Goal: Task Accomplishment & Management: Use online tool/utility

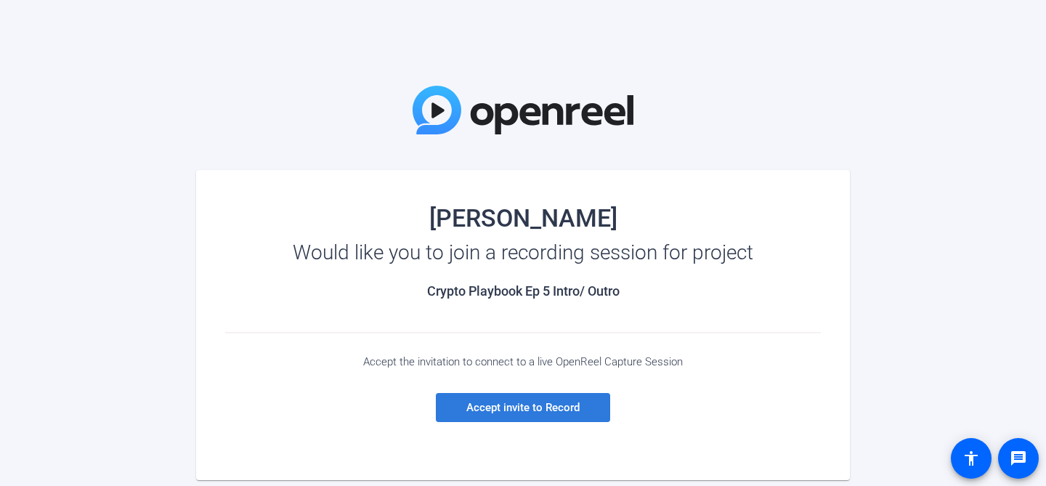
click at [522, 410] on span "Accept invite to Record" at bounding box center [522, 407] width 113 height 13
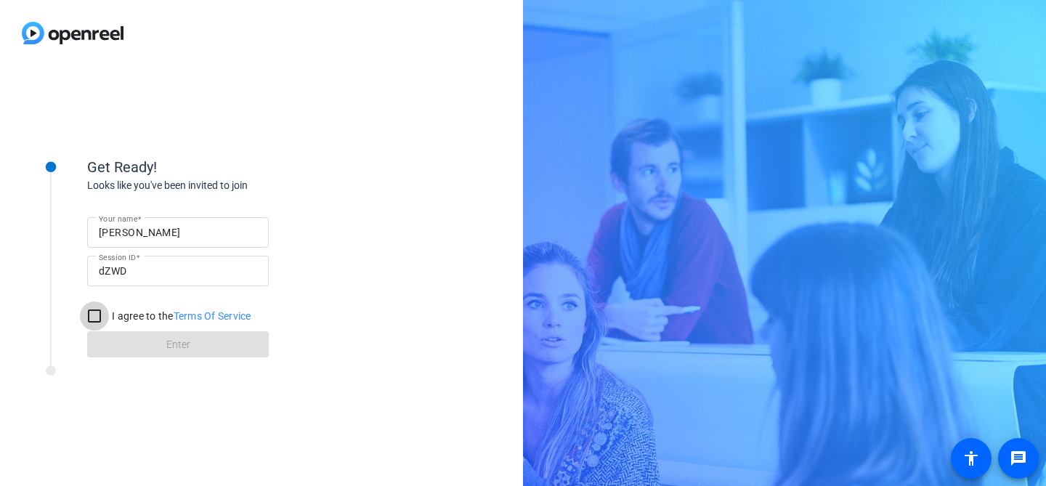
click at [89, 312] on input "I agree to the Terms Of Service" at bounding box center [94, 315] width 29 height 29
checkbox input "true"
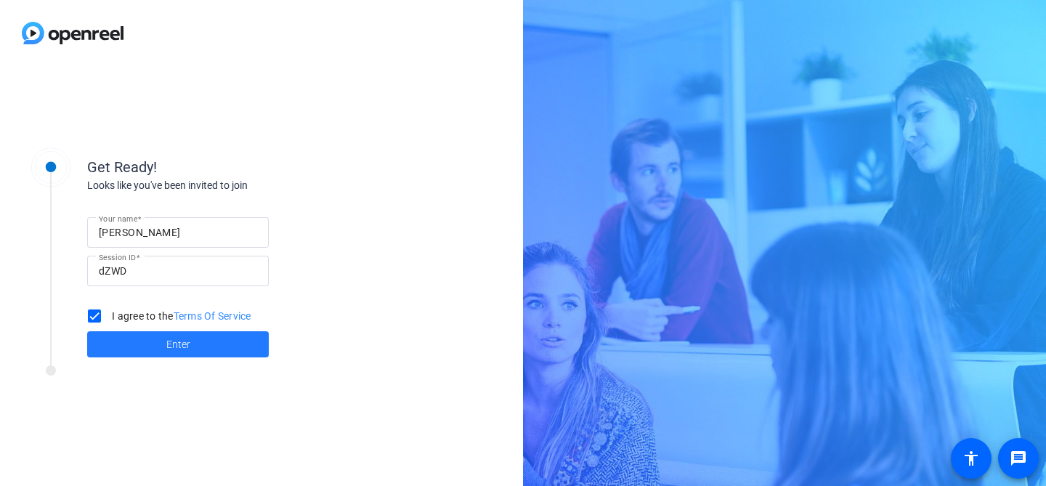
click at [117, 341] on span at bounding box center [178, 344] width 182 height 35
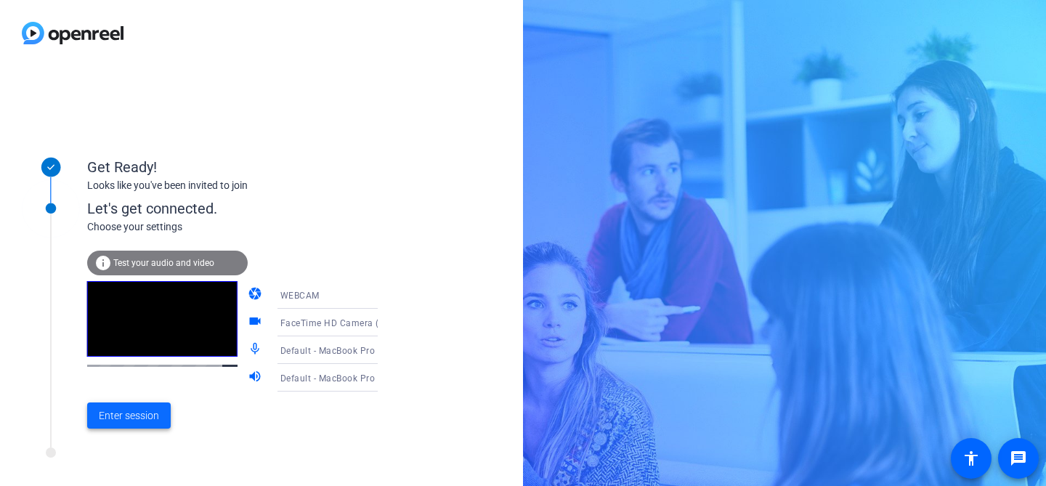
click at [129, 417] on span "Enter session" at bounding box center [129, 415] width 60 height 15
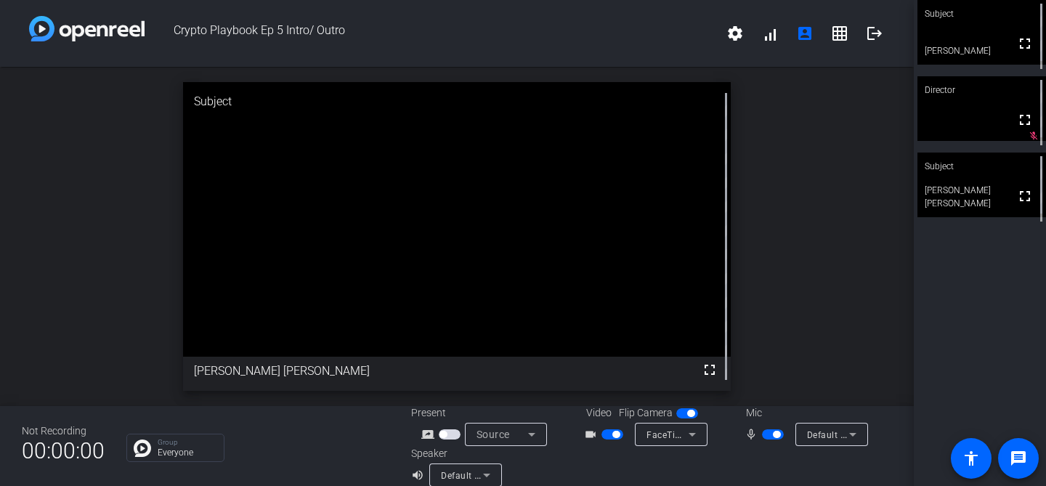
click at [992, 40] on video at bounding box center [981, 32] width 129 height 65
click at [416, 474] on mat-icon "volume_up" at bounding box center [419, 474] width 17 height 17
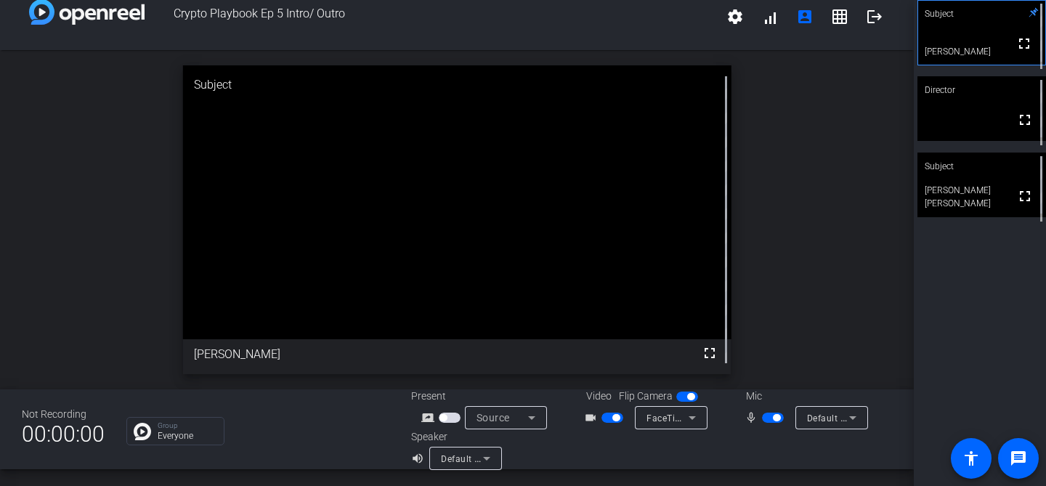
click at [776, 417] on span "button" at bounding box center [776, 417] width 7 height 7
click at [754, 420] on mat-icon "mic_none" at bounding box center [752, 417] width 17 height 17
click at [752, 418] on mat-icon "mic_none" at bounding box center [752, 417] width 17 height 17
click at [768, 417] on span "button" at bounding box center [766, 417] width 7 height 7
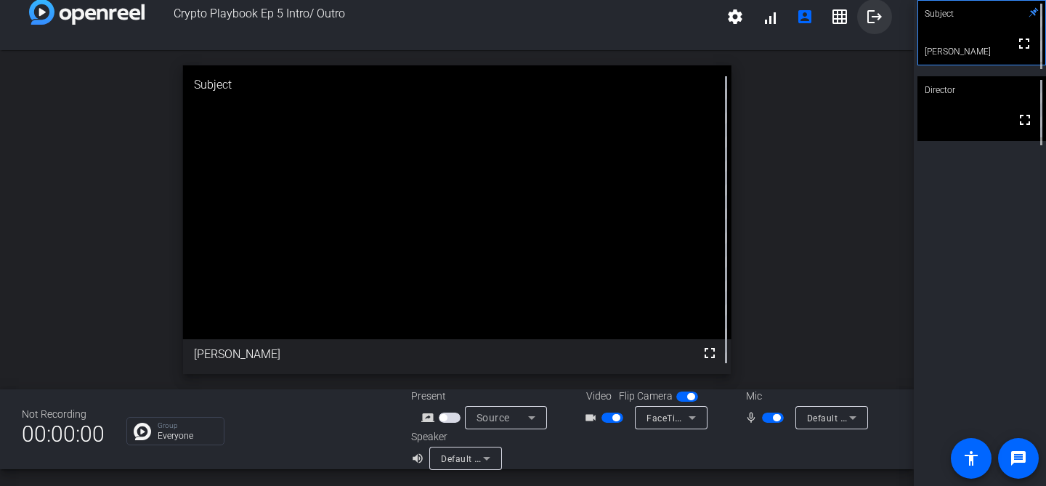
click at [873, 21] on mat-icon "logout" at bounding box center [874, 16] width 17 height 17
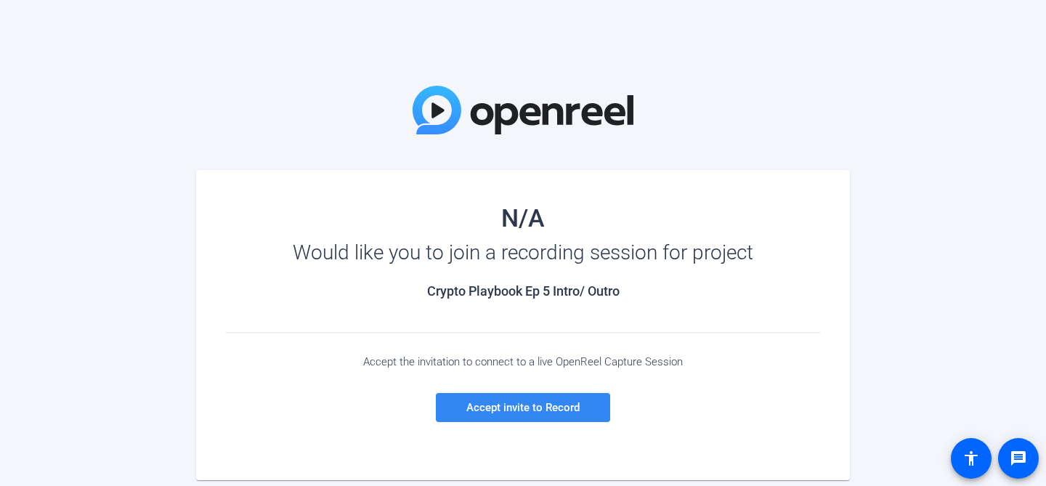
click at [530, 401] on span "Accept invite to Record" at bounding box center [522, 407] width 113 height 13
